Goal: Check status: Check status

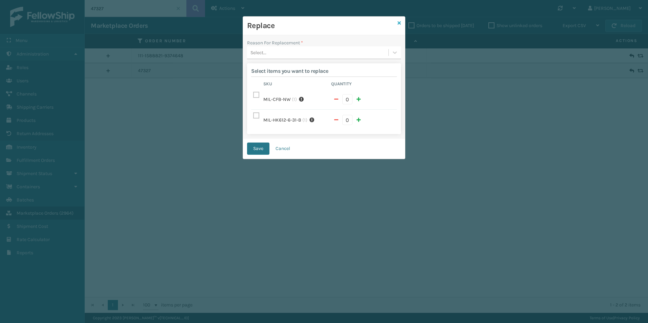
click at [398, 22] on icon at bounding box center [399, 23] width 3 height 5
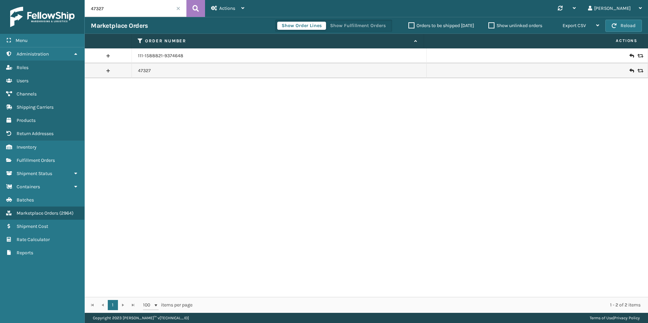
click at [136, 13] on input "47327" at bounding box center [136, 8] width 102 height 17
paste input "113-8816036-3801020"
type input "113-8816036-3801020"
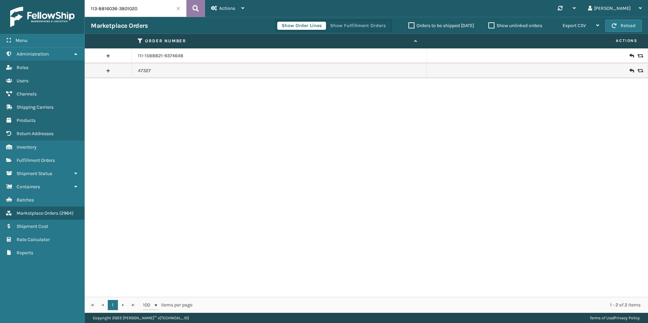
click at [195, 4] on icon at bounding box center [196, 8] width 6 height 10
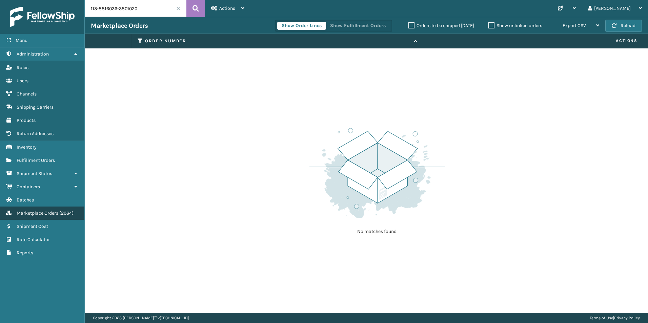
click at [74, 217] on link "Marketplace Orders ( 2964 )" at bounding box center [42, 213] width 84 height 13
click at [198, 8] on icon at bounding box center [196, 8] width 6 height 10
